Goal: Transaction & Acquisition: Purchase product/service

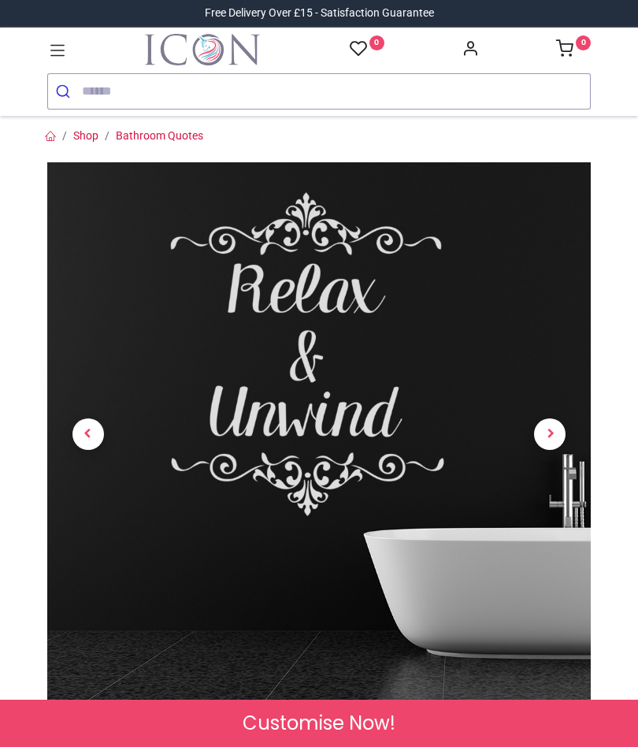
click at [544, 425] on span "Next" at bounding box center [550, 434] width 32 height 32
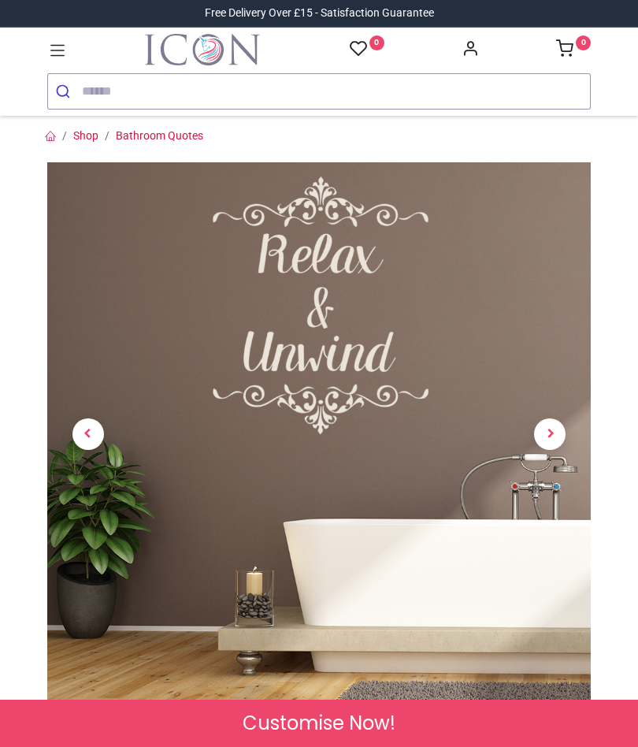
click at [542, 429] on span "Next" at bounding box center [550, 434] width 32 height 32
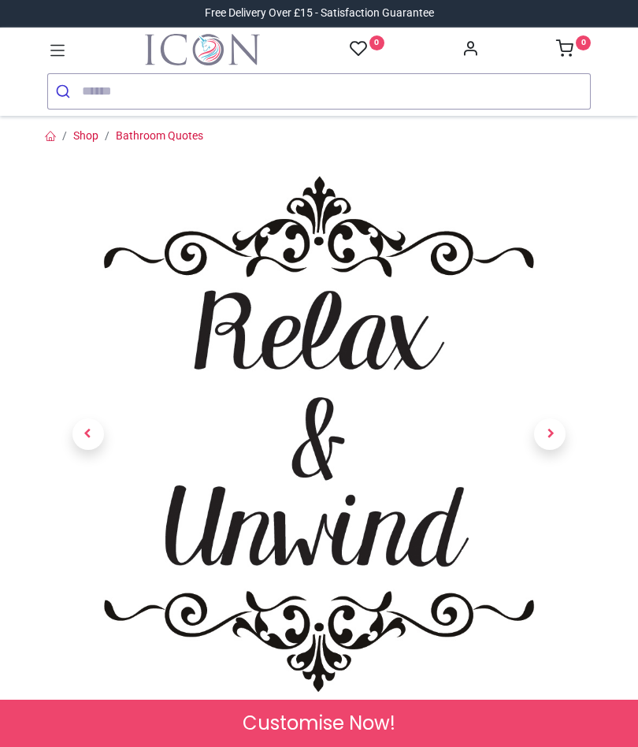
click at [554, 437] on span "Next" at bounding box center [550, 434] width 32 height 32
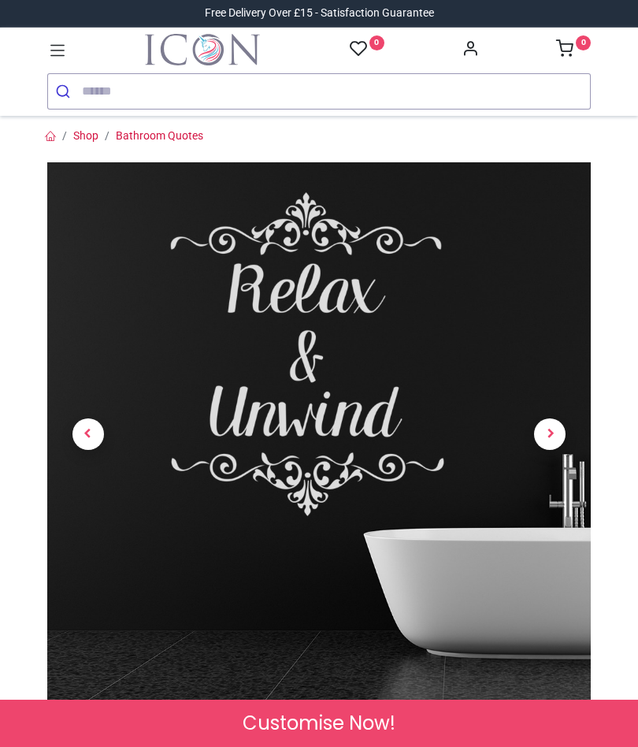
click at [546, 435] on span "Next" at bounding box center [550, 434] width 32 height 32
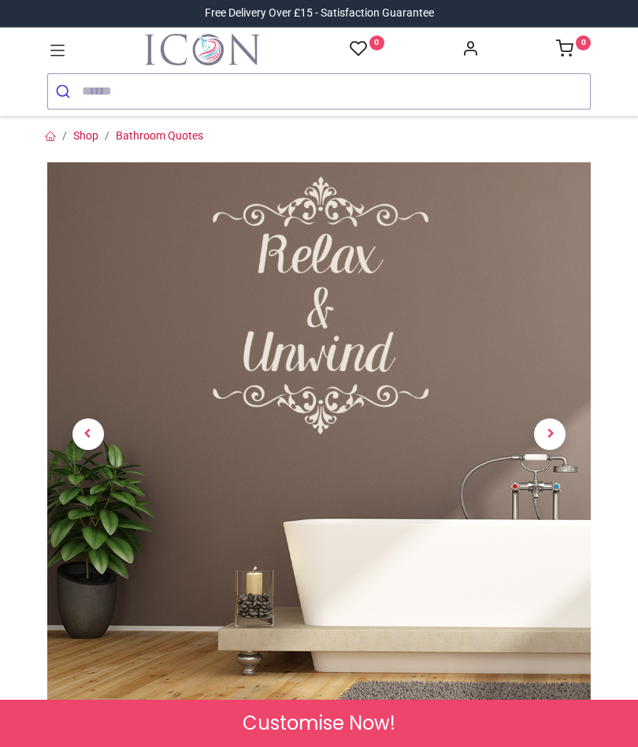
click at [547, 433] on span "Next" at bounding box center [550, 434] width 32 height 32
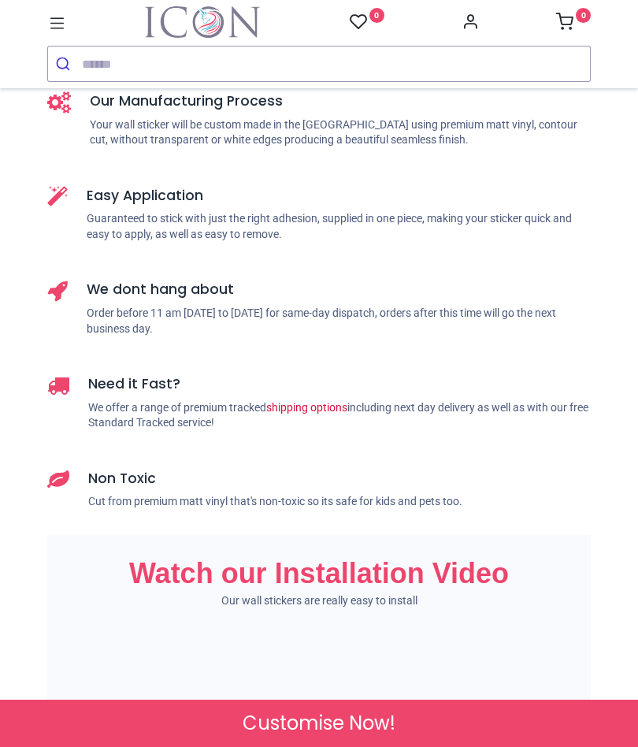
scroll to position [1372, 0]
